Goal: Task Accomplishment & Management: Use online tool/utility

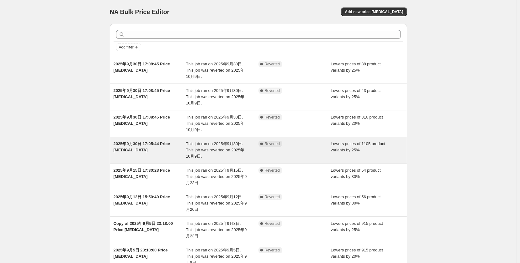
click at [229, 146] on span "This job ran on 2025年9月30日. This job was reverted on 2025年10月9日." at bounding box center [215, 149] width 58 height 17
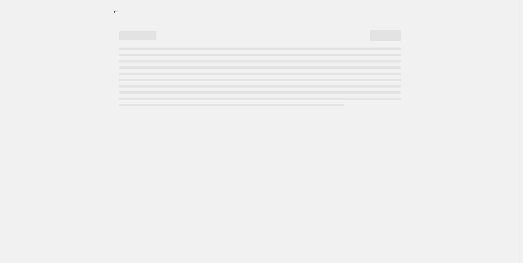
select select "percentage"
select select "collection"
select select "not_equal"
select select "collection"
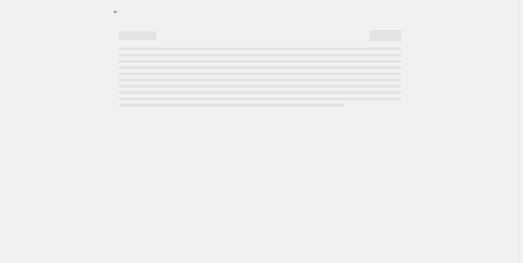
select select "not_equal"
select select "collection"
select select "not_equal"
select select "collection"
select select "not_equal"
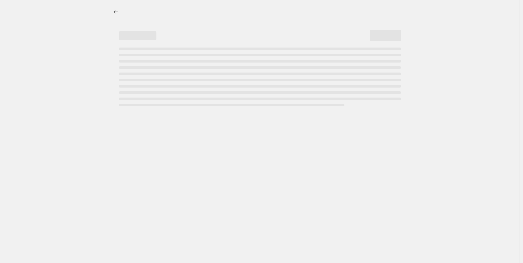
select select "collection"
select select "not_equal"
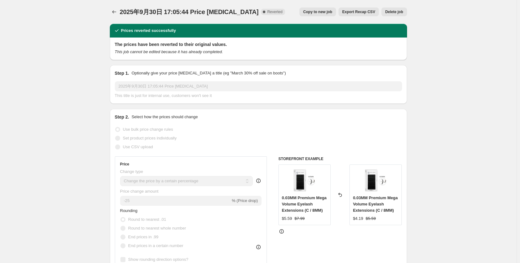
click at [326, 11] on span "Copy to new job" at bounding box center [317, 11] width 29 height 5
select select "percentage"
select select "collection"
select select "not_equal"
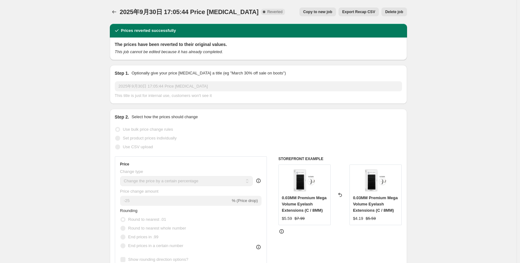
select select "collection"
select select "not_equal"
select select "collection"
select select "not_equal"
select select "collection"
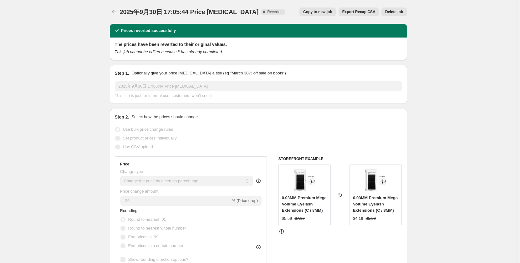
select select "not_equal"
select select "collection"
select select "not_equal"
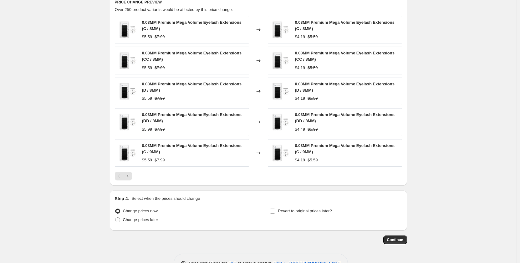
scroll to position [500, 0]
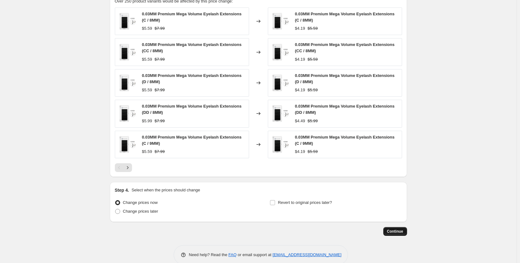
click at [405, 233] on button "Continue" at bounding box center [395, 231] width 24 height 9
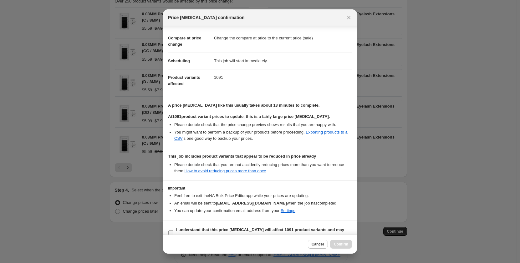
scroll to position [35, 0]
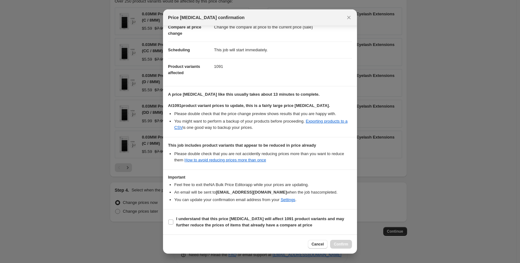
drag, startPoint x: 170, startPoint y: 222, endPoint x: 224, endPoint y: 231, distance: 55.0
click at [170, 221] on input "I understand that this price [MEDICAL_DATA] will affect 1091 product variants a…" at bounding box center [170, 222] width 5 height 5
checkbox input "true"
click at [341, 244] on span "Confirm" at bounding box center [341, 244] width 14 height 5
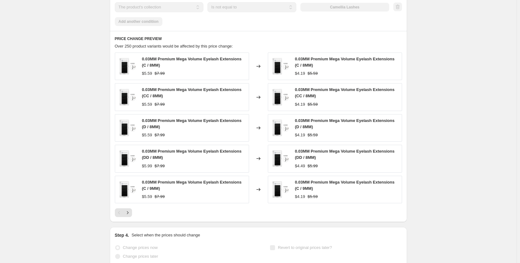
scroll to position [517, 0]
